Goal: Task Accomplishment & Management: Manage account settings

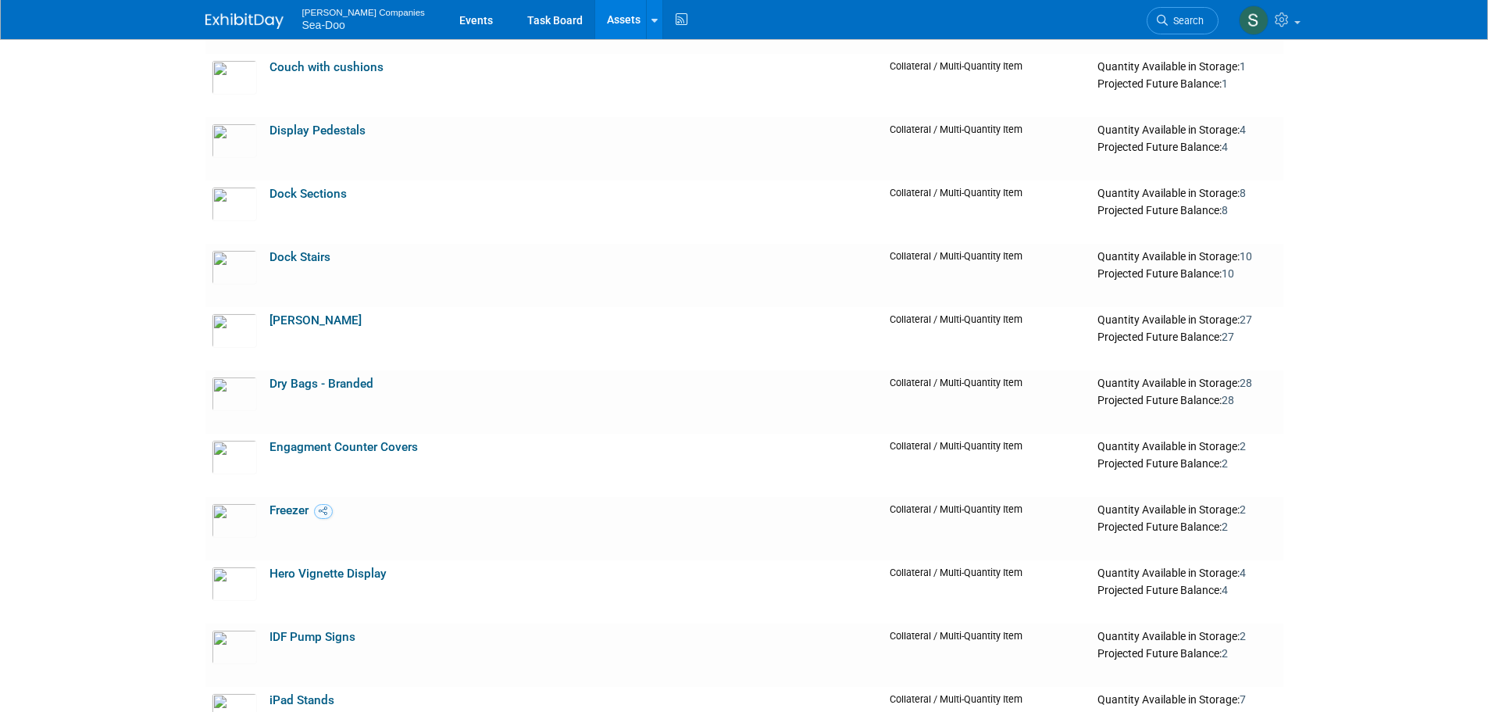
scroll to position [290, 0]
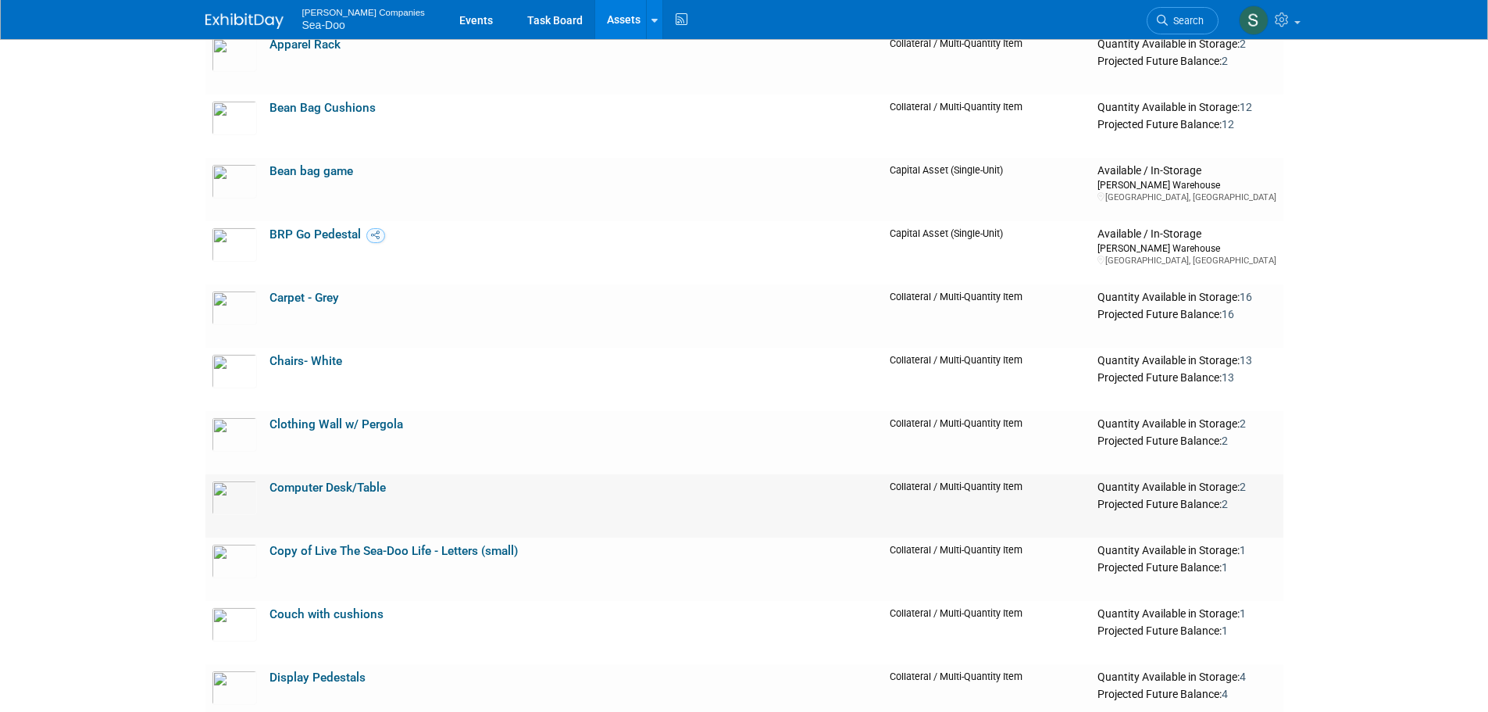
click at [318, 491] on link "Computer Desk/Table" at bounding box center [328, 488] width 116 height 14
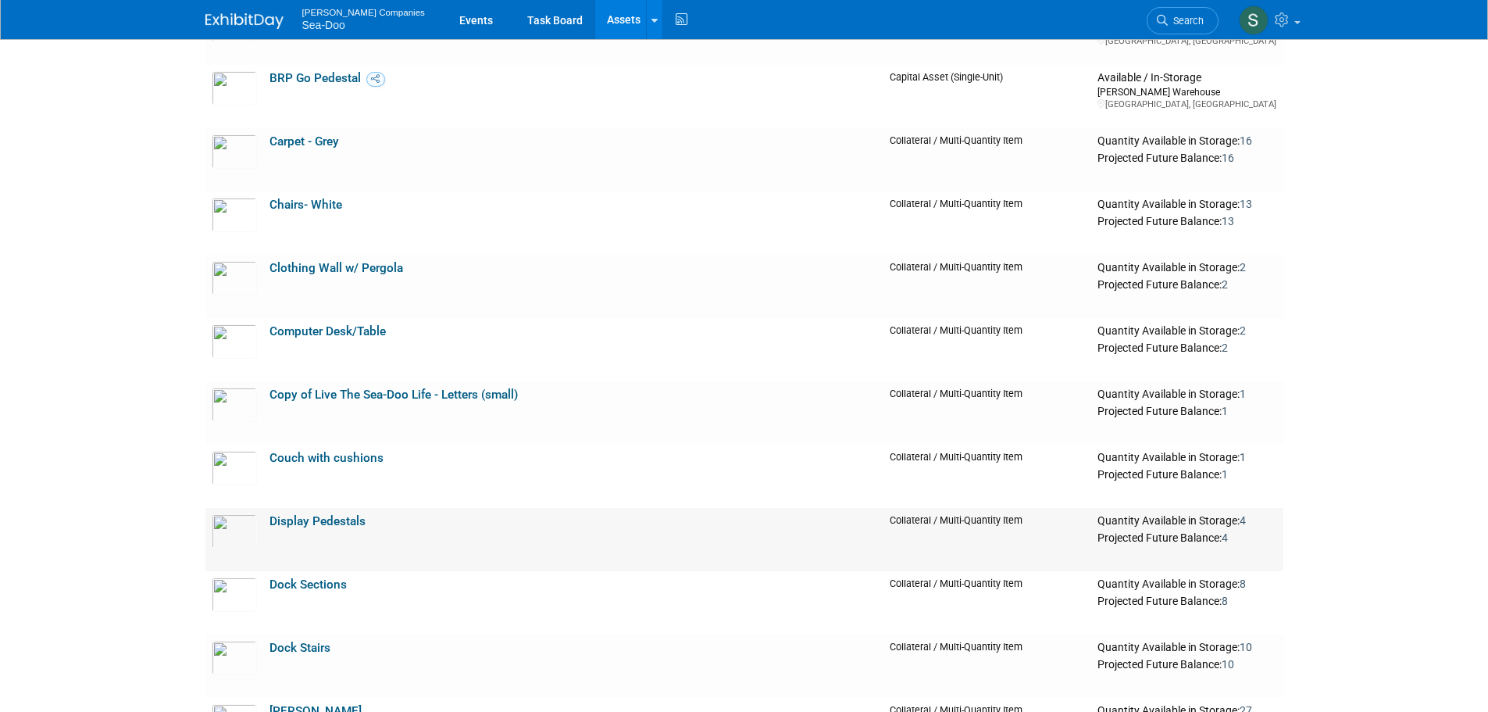
scroll to position [524, 0]
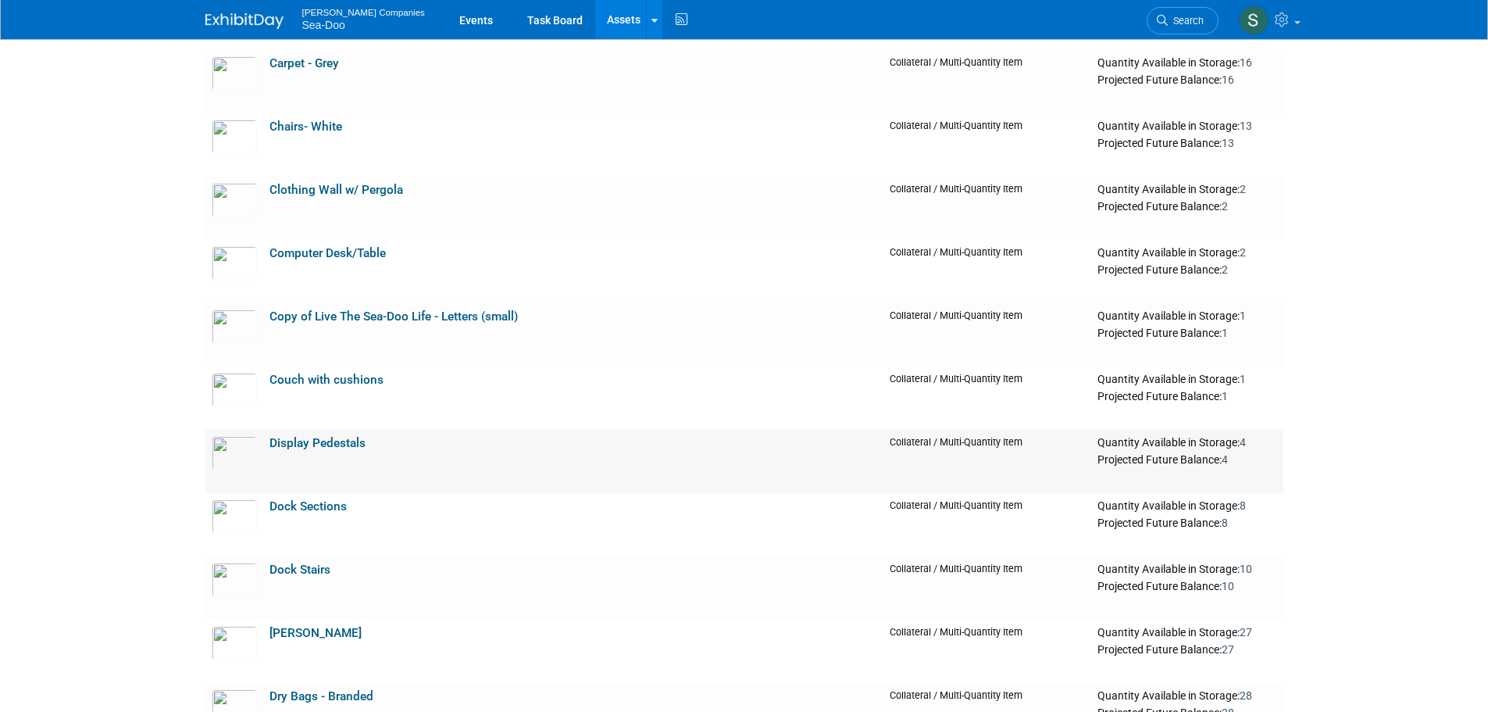
click at [285, 445] on link "Display Pedestals" at bounding box center [318, 443] width 96 height 14
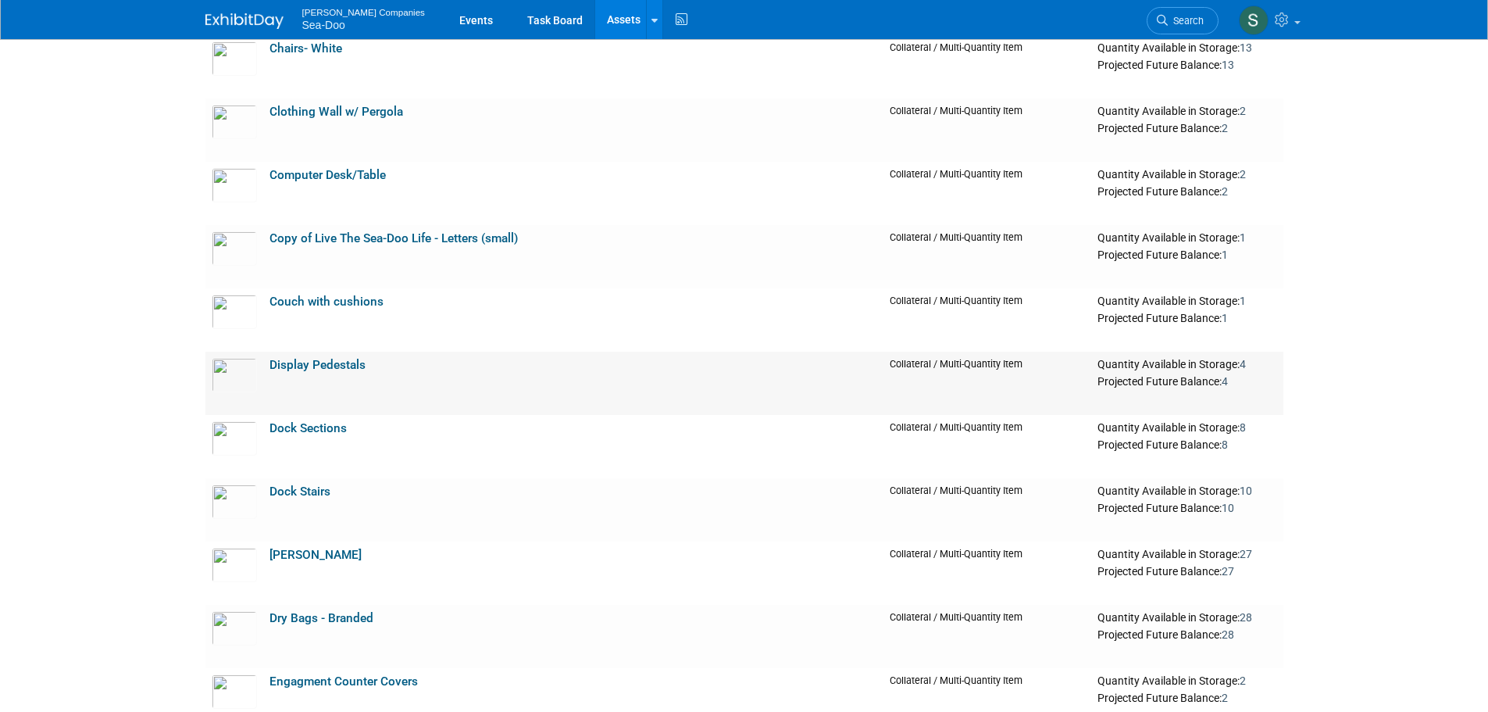
scroll to position [681, 0]
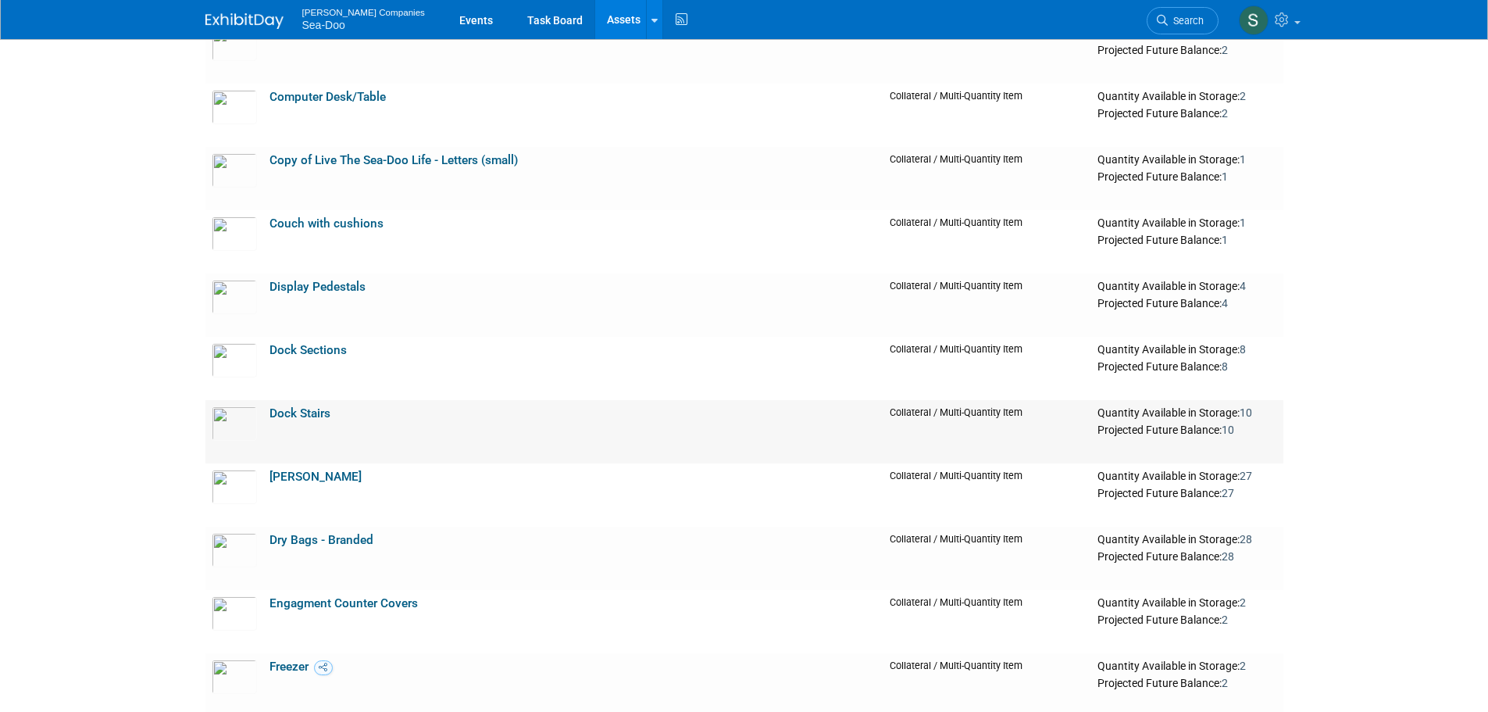
click at [317, 417] on link "Dock Stairs" at bounding box center [300, 413] width 61 height 14
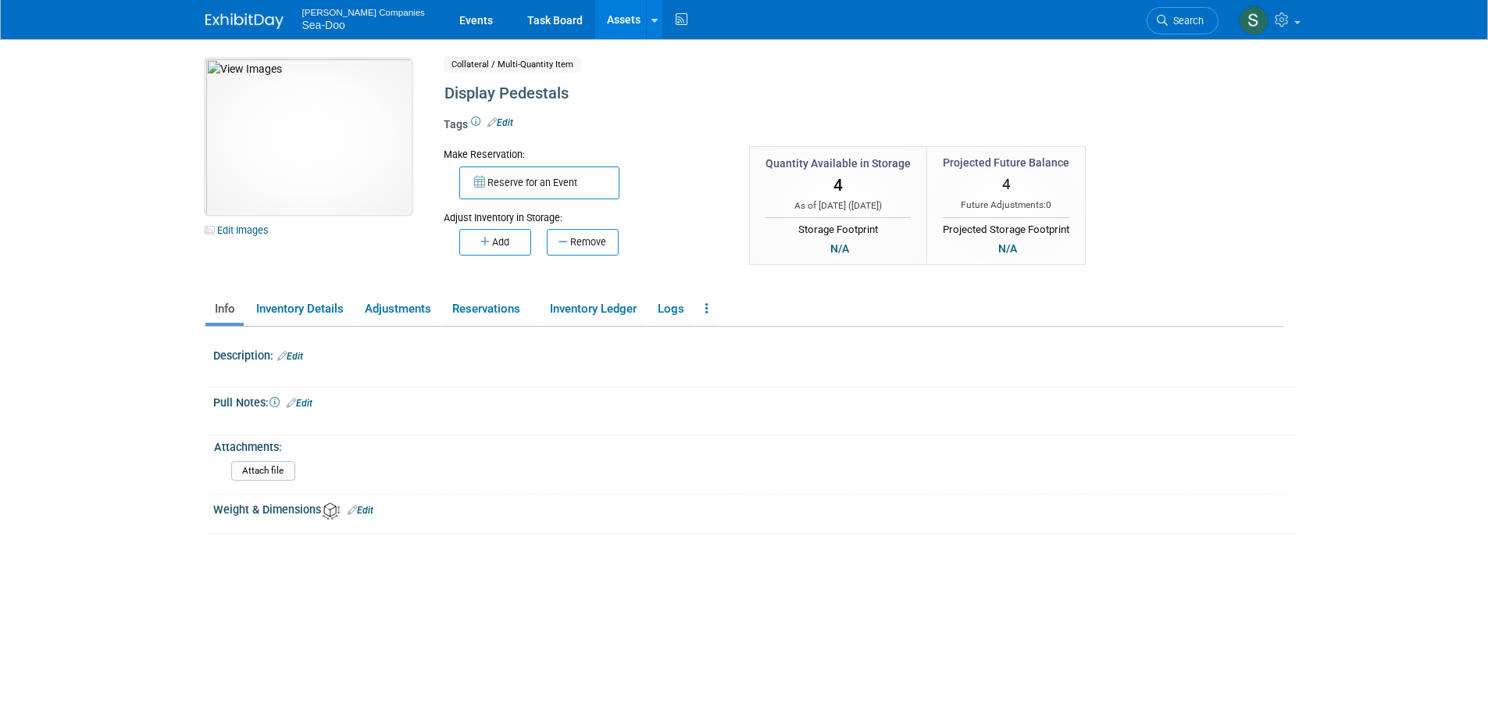
click at [298, 86] on img at bounding box center [308, 137] width 206 height 156
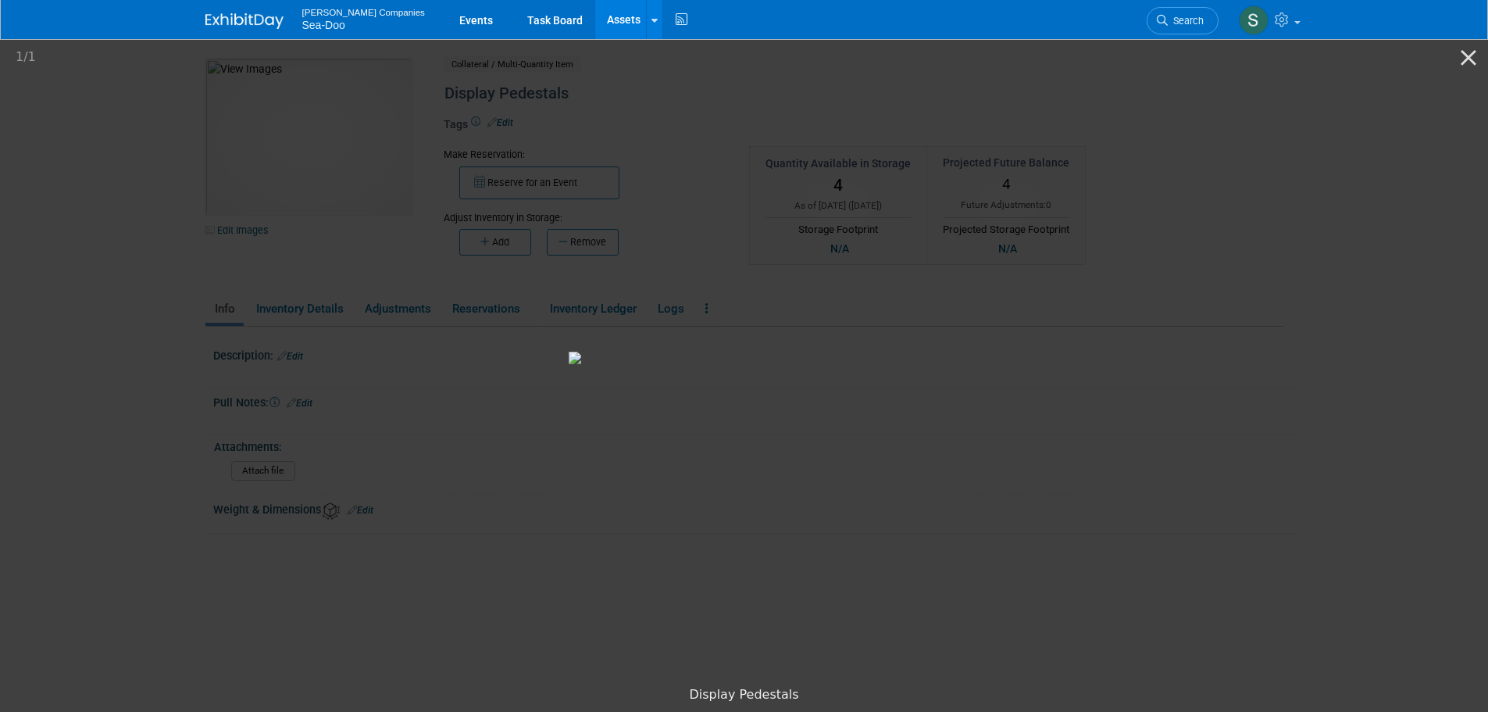
click at [1281, 406] on picture at bounding box center [744, 357] width 1488 height 641
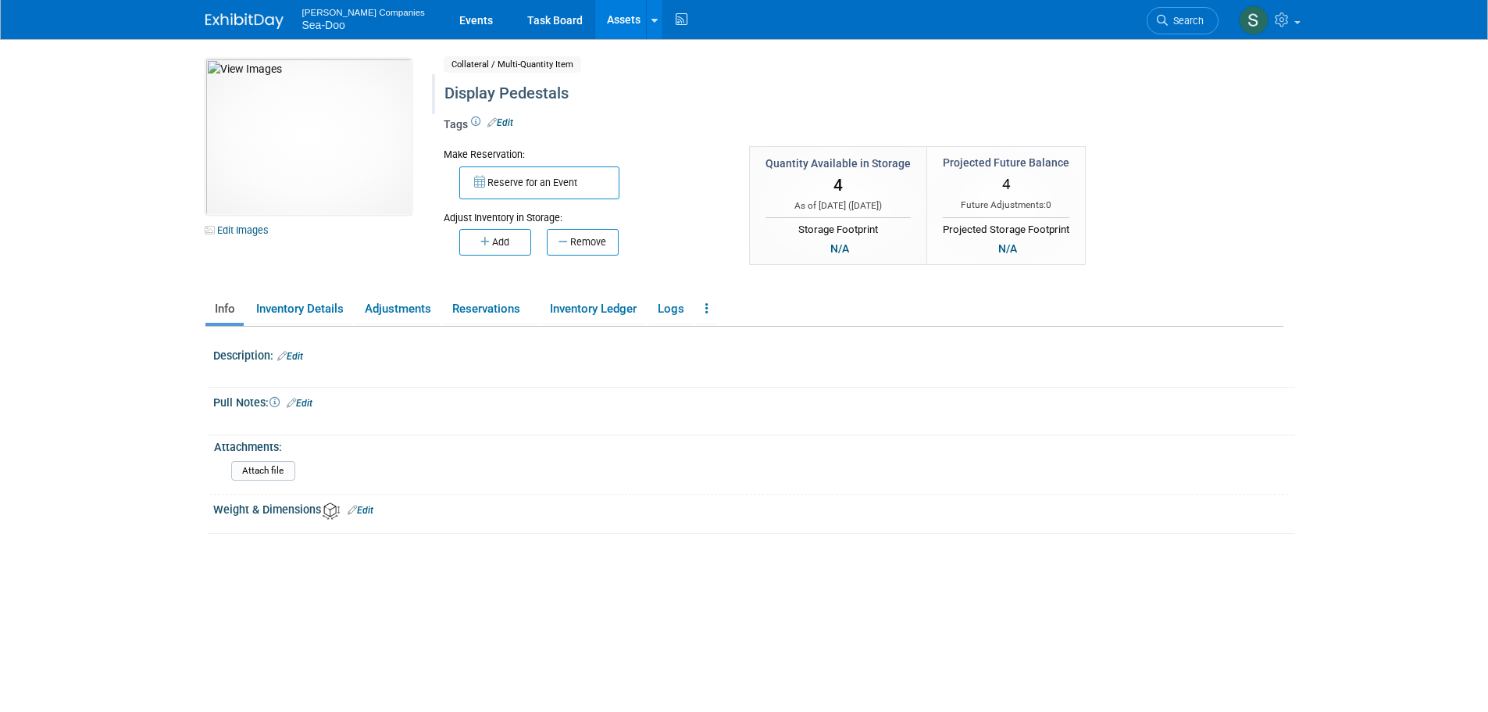
click at [523, 89] on div "Display Pedestals" at bounding box center [797, 94] width 716 height 28
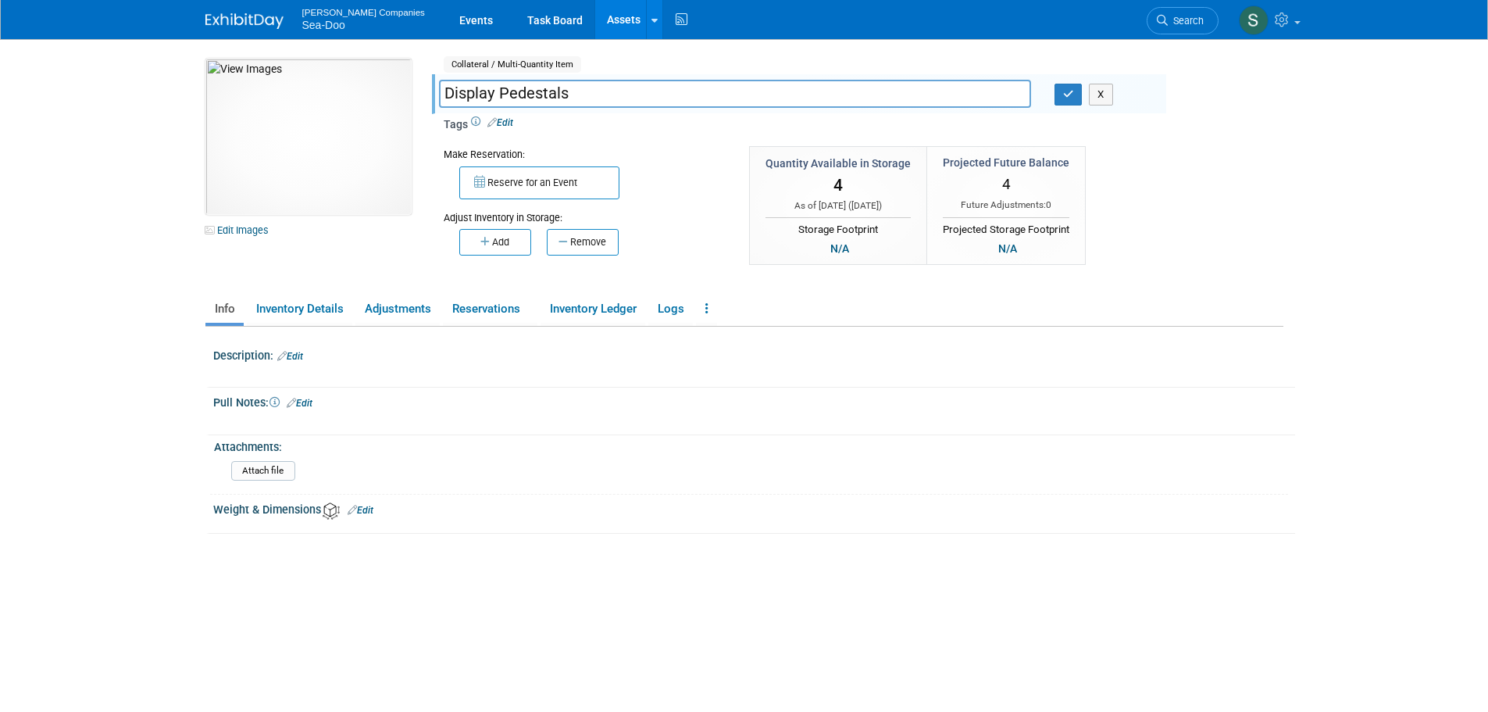
click at [523, 89] on input "Display Pedestals" at bounding box center [735, 93] width 592 height 27
click at [895, 545] on div at bounding box center [748, 542] width 1070 height 16
click at [1001, 439] on div "Attachments:" at bounding box center [751, 445] width 1074 height 20
click at [608, 518] on div at bounding box center [754, 522] width 1059 height 9
click at [70, 179] on body "Warnert Companies Sea-Doo Events Task Board Assets New Asset" at bounding box center [744, 356] width 1488 height 712
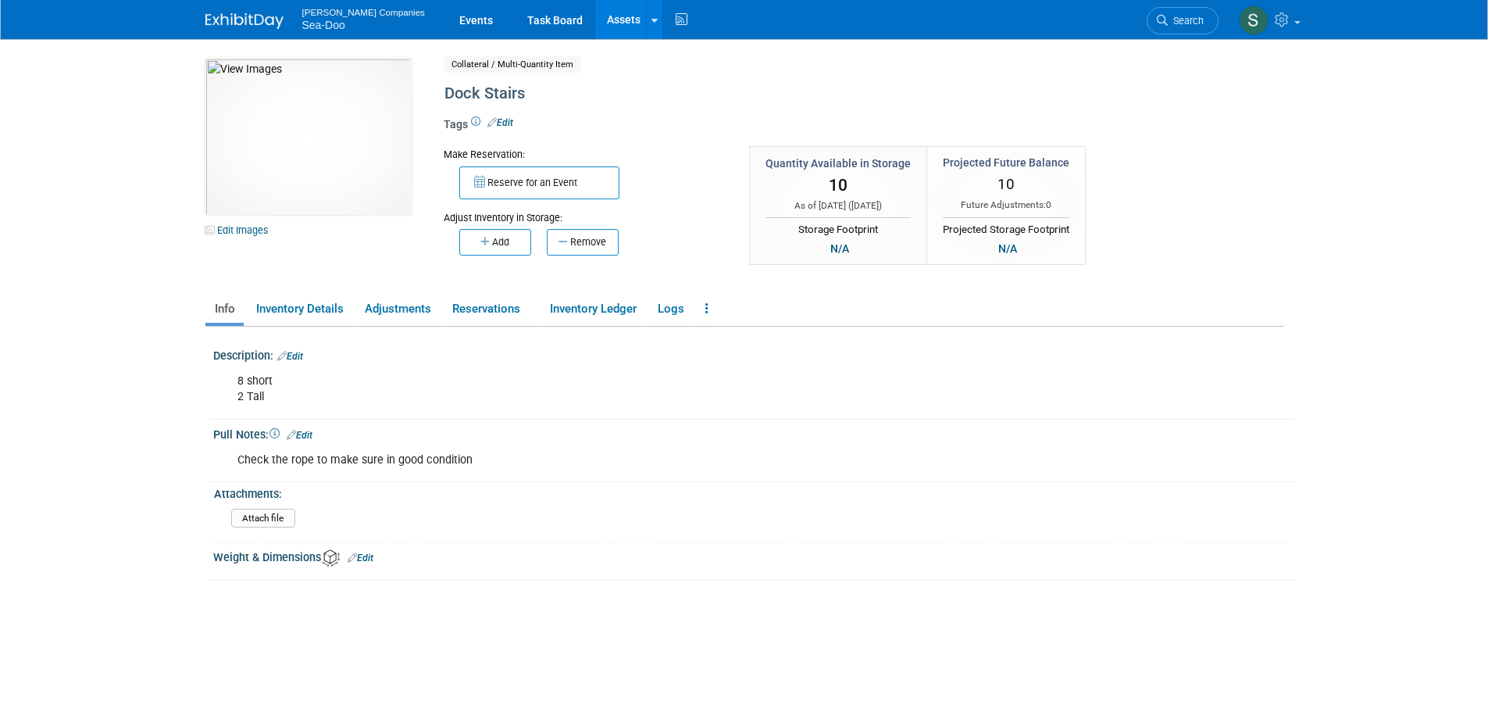
click at [295, 356] on link "Edit" at bounding box center [290, 356] width 26 height 11
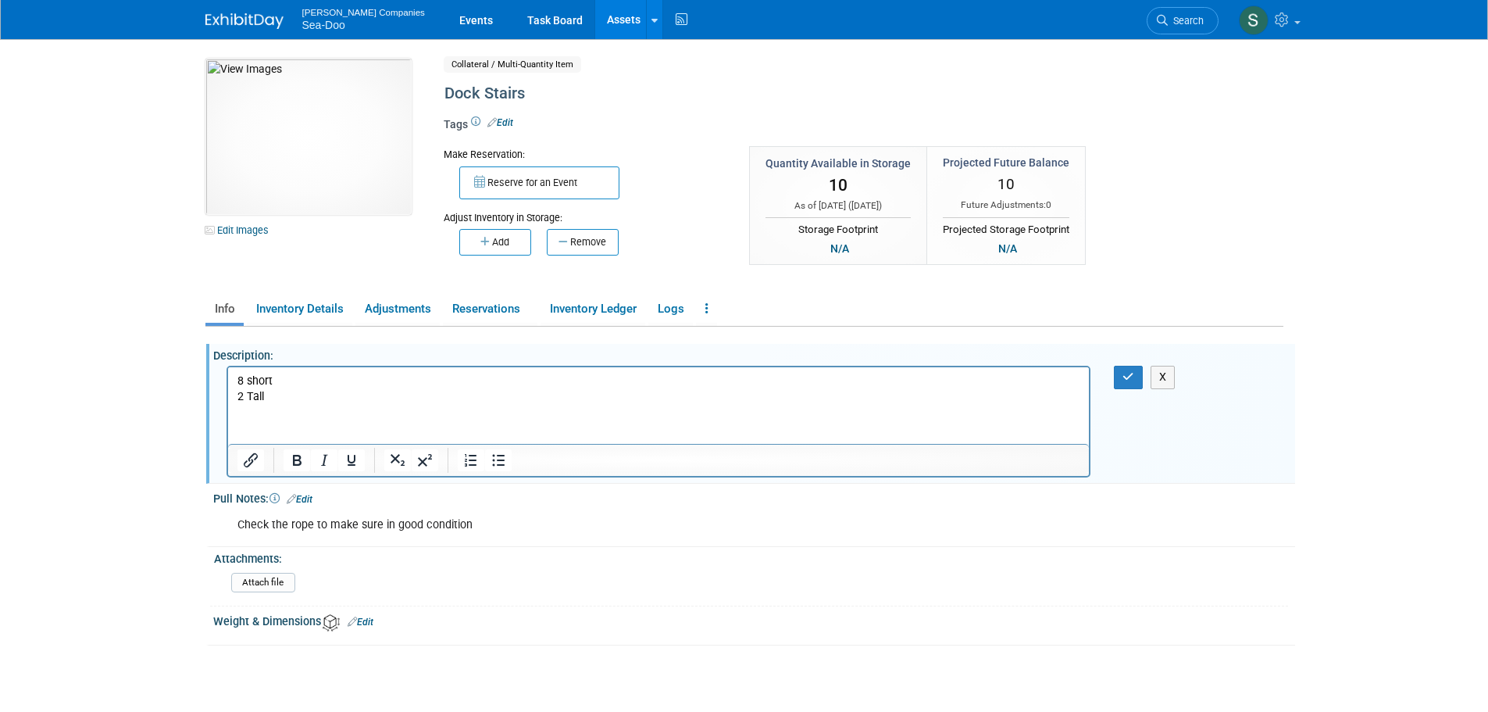
click at [293, 405] on html "8 short 2 Tall" at bounding box center [658, 386] width 862 height 38
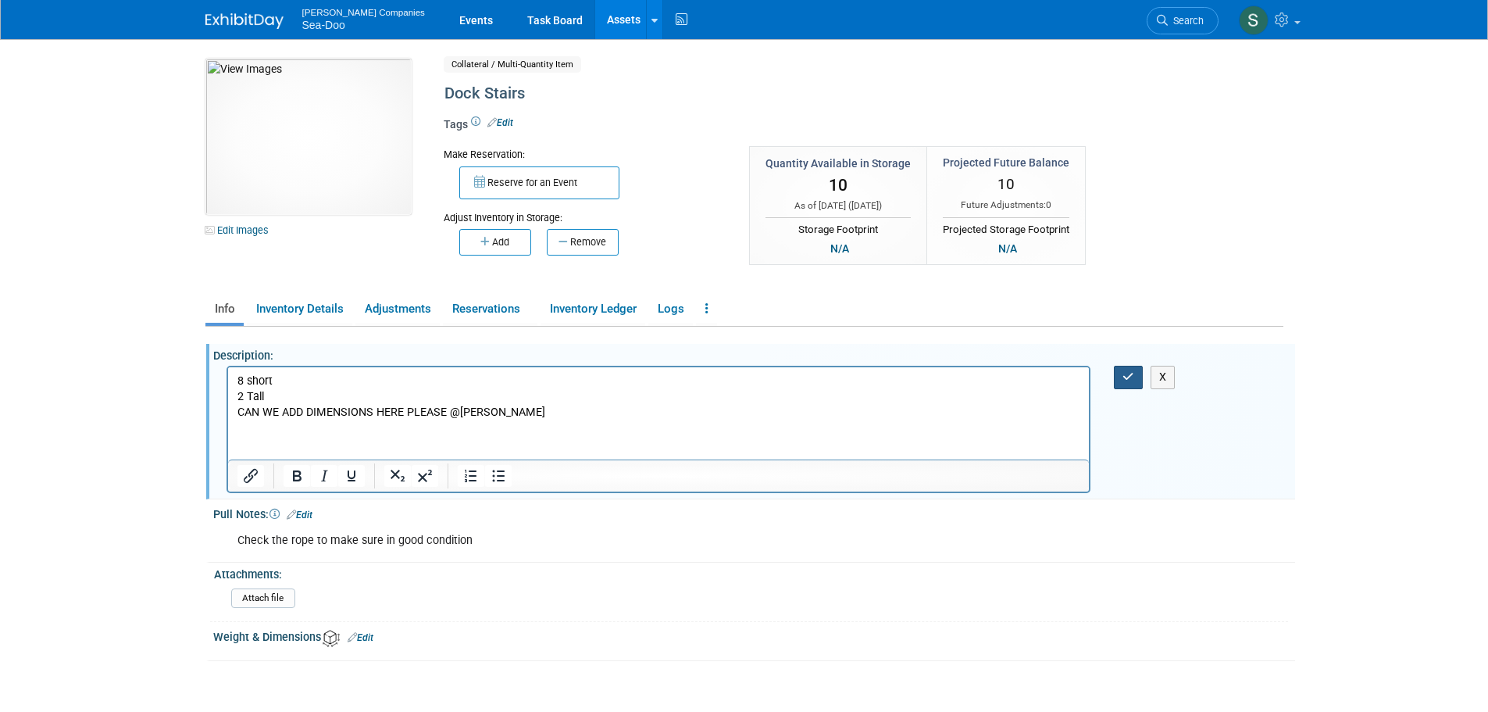
click at [1122, 366] on button "button" at bounding box center [1128, 377] width 29 height 23
